Goal: Check status: Check status

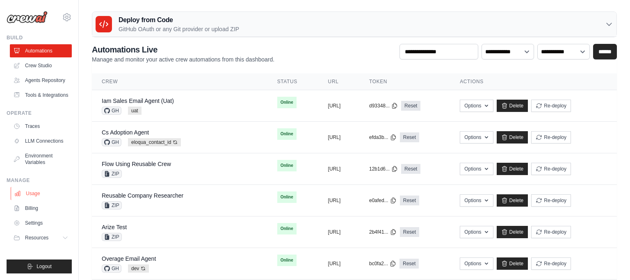
click at [36, 195] on link "Usage" at bounding box center [42, 193] width 62 height 13
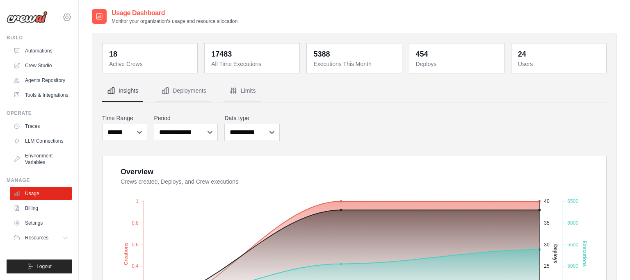
click at [70, 16] on icon at bounding box center [66, 17] width 7 height 7
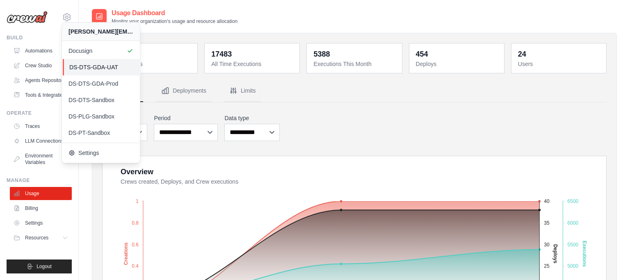
click at [98, 66] on span "DS-DTS-GDA-UAT" at bounding box center [101, 67] width 65 height 8
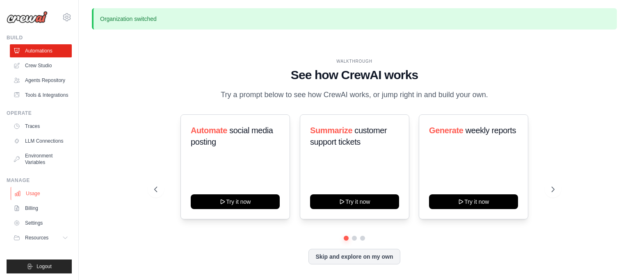
click at [39, 192] on link "Usage" at bounding box center [42, 193] width 62 height 13
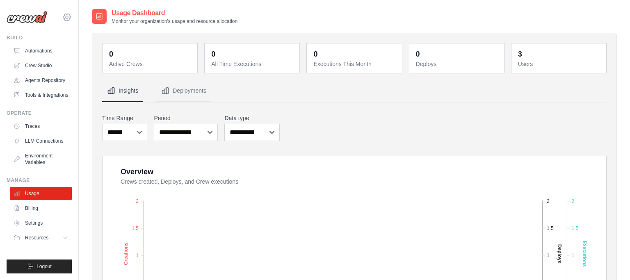
click at [66, 18] on icon at bounding box center [67, 17] width 2 height 2
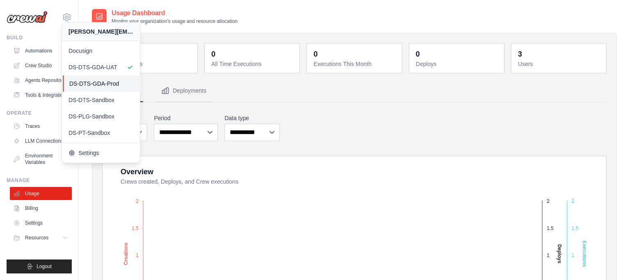
click at [102, 84] on span "DS-DTS-GDA-Prod" at bounding box center [101, 84] width 65 height 8
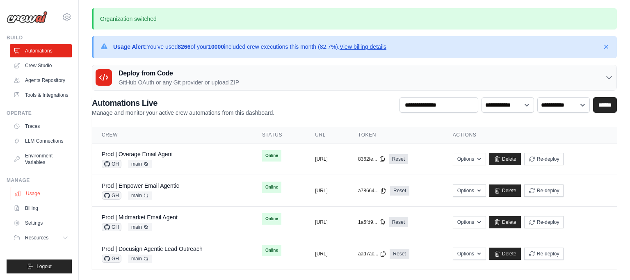
click at [38, 194] on link "Usage" at bounding box center [42, 193] width 62 height 13
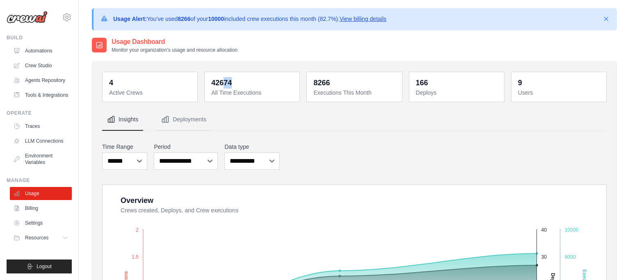
drag, startPoint x: 231, startPoint y: 81, endPoint x: 223, endPoint y: 81, distance: 8.2
click at [223, 81] on dd "42674" at bounding box center [252, 82] width 83 height 11
click at [317, 80] on div "8266" at bounding box center [321, 82] width 16 height 11
click at [156, 18] on p "Usage Alert: You've used 8266 of your 10000 included crew executions this month…" at bounding box center [249, 19] width 273 height 8
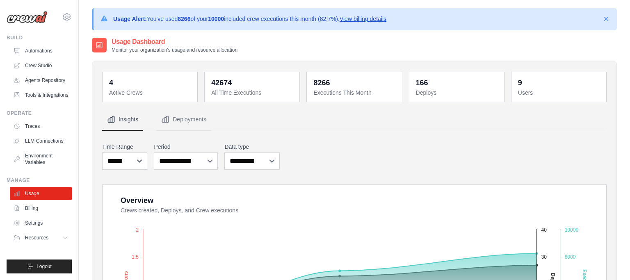
click at [156, 18] on p "Usage Alert: You've used 8266 of your 10000 included crew executions this month…" at bounding box center [249, 19] width 273 height 8
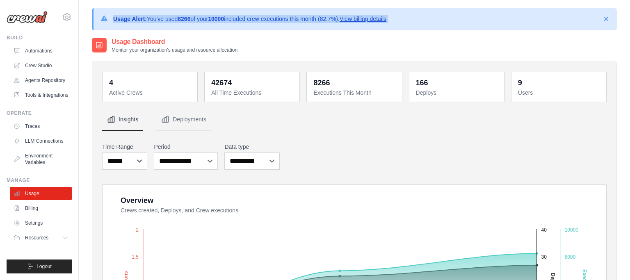
click at [156, 18] on p "Usage Alert: You've used 8266 of your 10000 included crew executions this month…" at bounding box center [249, 19] width 273 height 8
copy div "Usage Alert: You've used 8266 of your 10000 included crew executions this month…"
click at [68, 18] on icon at bounding box center [67, 17] width 10 height 10
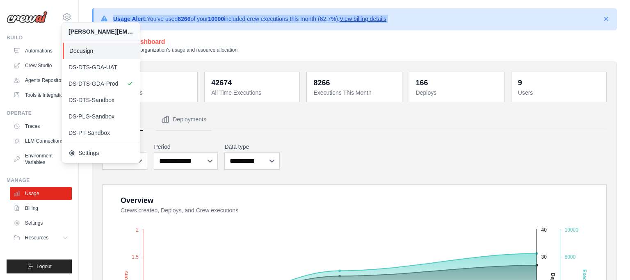
click at [86, 52] on span "Docusign" at bounding box center [101, 51] width 65 height 8
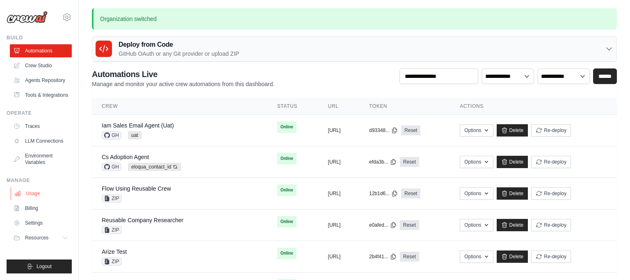
click at [40, 194] on link "Usage" at bounding box center [42, 193] width 62 height 13
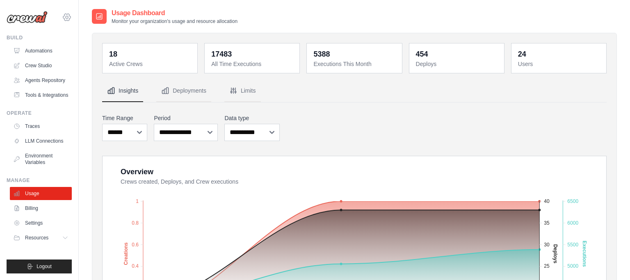
click at [65, 18] on icon at bounding box center [67, 17] width 10 height 10
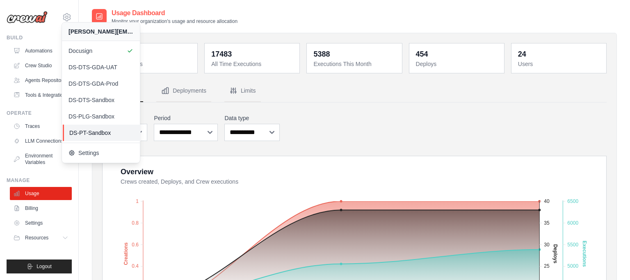
click at [101, 132] on span "DS-PT-Sandbox" at bounding box center [101, 133] width 65 height 8
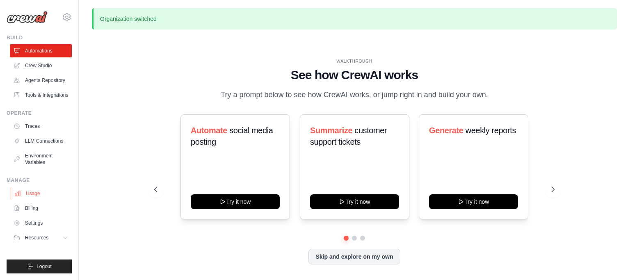
click at [38, 194] on link "Usage" at bounding box center [42, 193] width 62 height 13
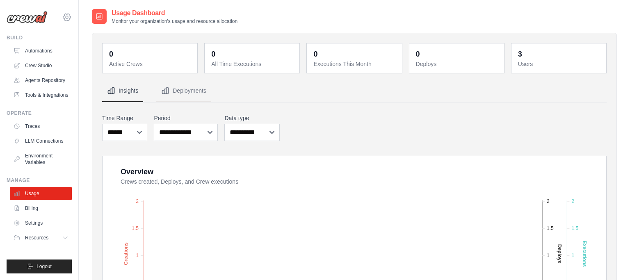
click at [68, 19] on icon at bounding box center [67, 17] width 10 height 10
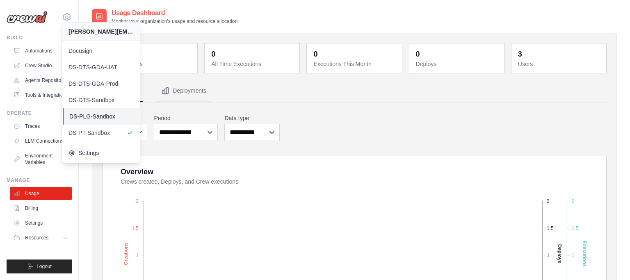
click at [90, 116] on span "DS-PLG-Sandbox" at bounding box center [101, 116] width 65 height 8
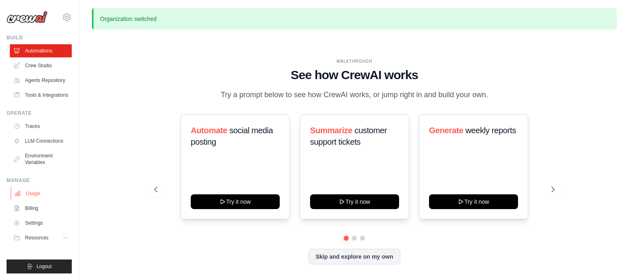
click at [39, 194] on link "Usage" at bounding box center [42, 193] width 62 height 13
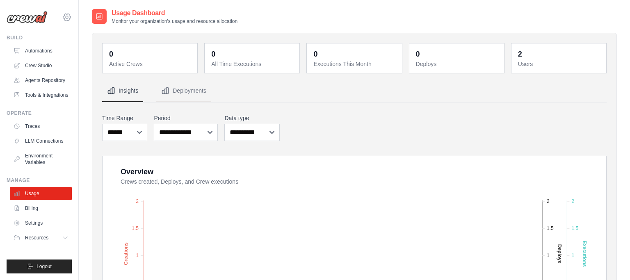
click at [67, 16] on icon at bounding box center [67, 17] width 10 height 10
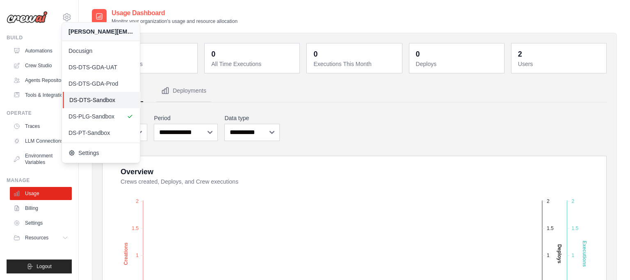
click at [96, 98] on span "DS-DTS-Sandbox" at bounding box center [101, 100] width 65 height 8
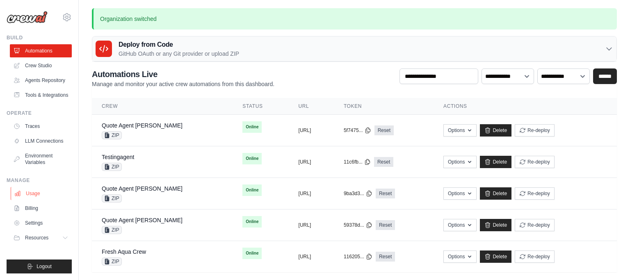
click at [35, 195] on link "Usage" at bounding box center [42, 193] width 62 height 13
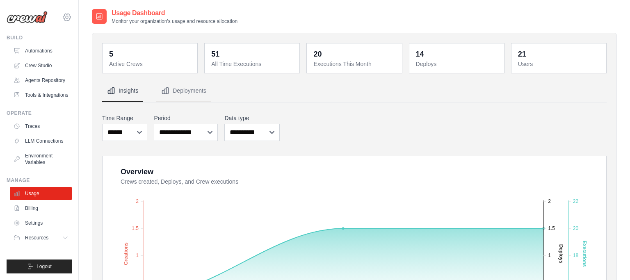
click at [67, 18] on icon at bounding box center [67, 17] width 10 height 10
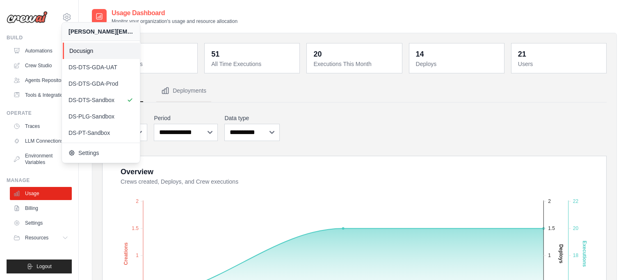
click at [81, 50] on span "Docusign" at bounding box center [101, 51] width 65 height 8
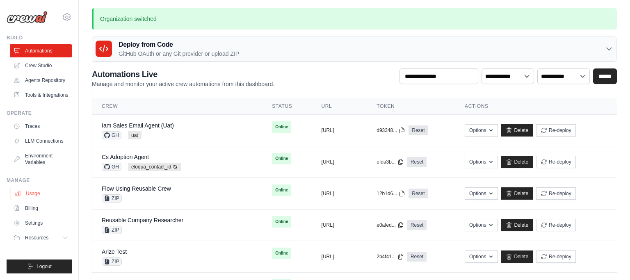
click at [36, 192] on link "Usage" at bounding box center [42, 193] width 62 height 13
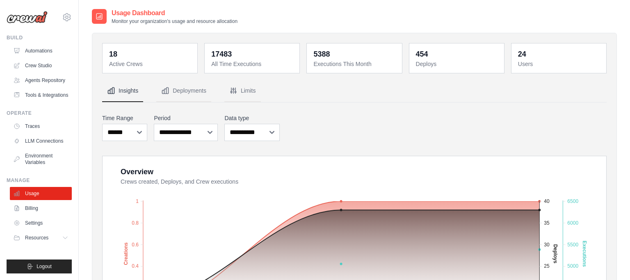
click at [232, 53] on dd "17483" at bounding box center [252, 53] width 83 height 11
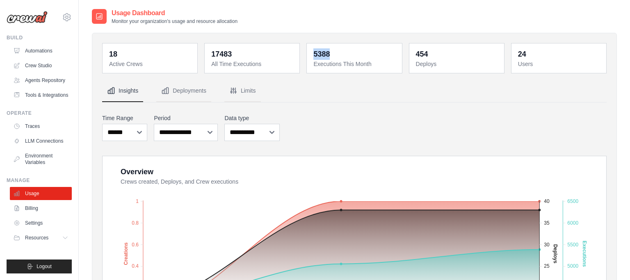
drag, startPoint x: 333, startPoint y: 52, endPoint x: 311, endPoint y: 52, distance: 21.3
click at [312, 52] on div "5388 Executions This Month" at bounding box center [354, 58] width 85 height 20
copy div "5388"
click at [69, 18] on icon at bounding box center [67, 17] width 10 height 10
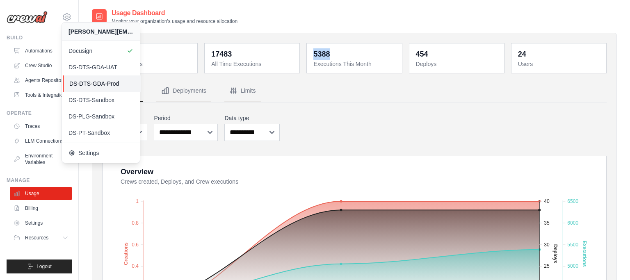
click at [105, 84] on span "DS-DTS-GDA-Prod" at bounding box center [101, 84] width 65 height 8
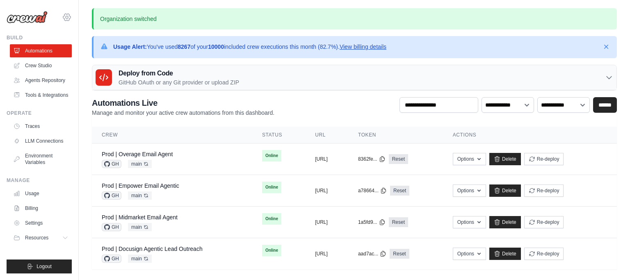
click at [66, 18] on icon at bounding box center [67, 17] width 2 height 2
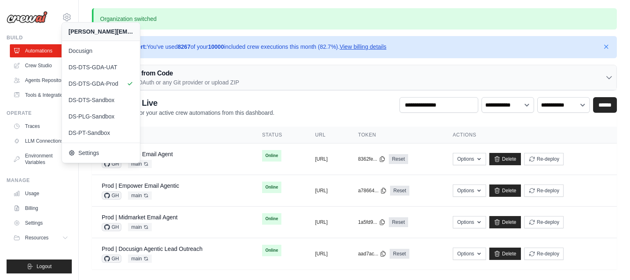
click at [454, 23] on p "Organization switched" at bounding box center [354, 18] width 525 height 21
